Goal: Task Accomplishment & Management: Use online tool/utility

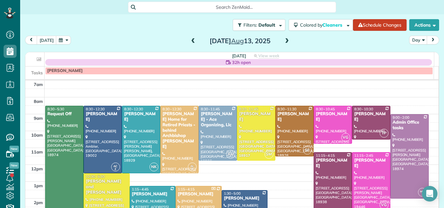
scroll to position [7, 0]
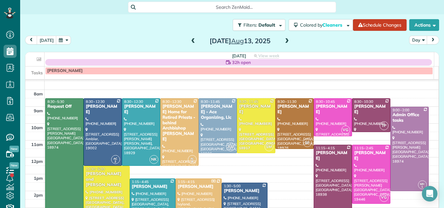
click at [190, 41] on span at bounding box center [192, 41] width 7 height 6
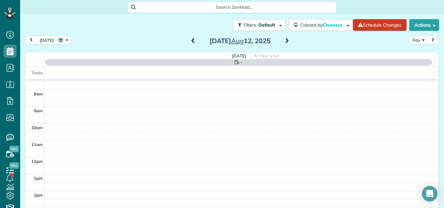
scroll to position [0, 0]
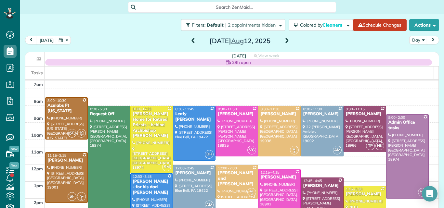
click at [190, 41] on span at bounding box center [192, 41] width 7 height 6
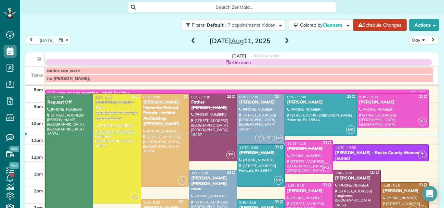
scroll to position [1, 0]
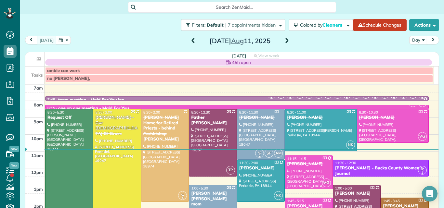
click at [283, 41] on span at bounding box center [286, 41] width 7 height 6
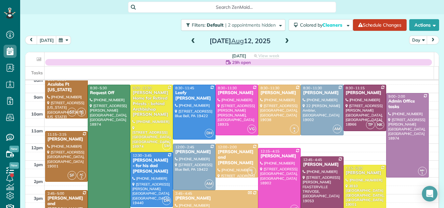
scroll to position [17, 0]
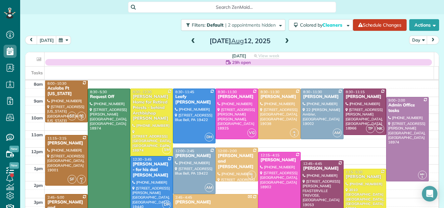
click at [284, 40] on span at bounding box center [286, 41] width 7 height 6
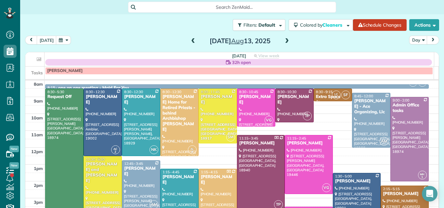
scroll to position [21, 0]
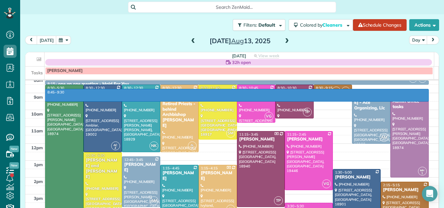
drag, startPoint x: 426, startPoint y: 101, endPoint x: 319, endPoint y: 91, distance: 108.0
click at [323, 91] on div "7am 8am 9am 10am 11am 12pm 1pm 2pm 3pm 4pm 5pm 6pm 7pm 8pm 8:45 - 9:30 AM AF 8:…" at bounding box center [231, 177] width 413 height 236
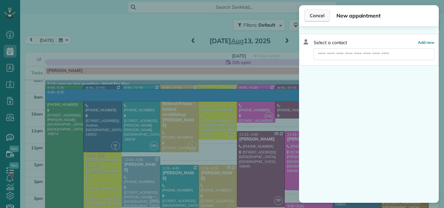
click at [312, 12] on span "Cancel" at bounding box center [317, 15] width 15 height 6
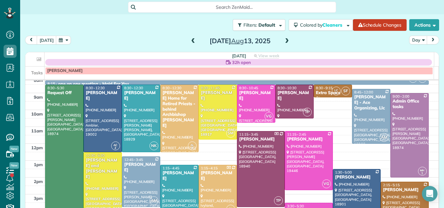
click at [189, 40] on span at bounding box center [192, 41] width 7 height 6
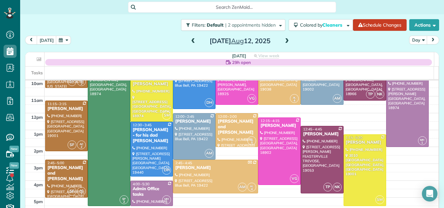
scroll to position [54, 0]
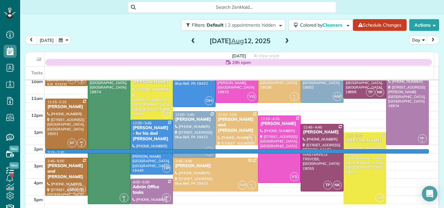
click at [417, 153] on div "7am 8am 9am 10am 11am 12pm 1pm 2pm 3pm 4pm 5pm 6pm 7pm 8pm 2:15 - 2:30 SF AC 2 …" at bounding box center [231, 145] width 413 height 236
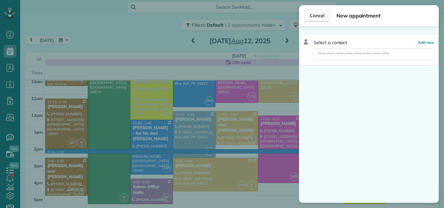
click at [313, 13] on span "Cancel" at bounding box center [317, 15] width 15 height 6
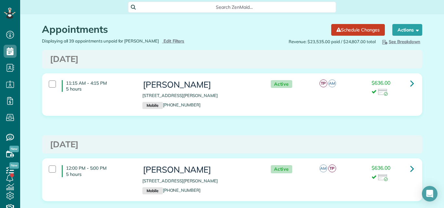
scroll to position [3, 3]
